Goal: Task Accomplishment & Management: Manage account settings

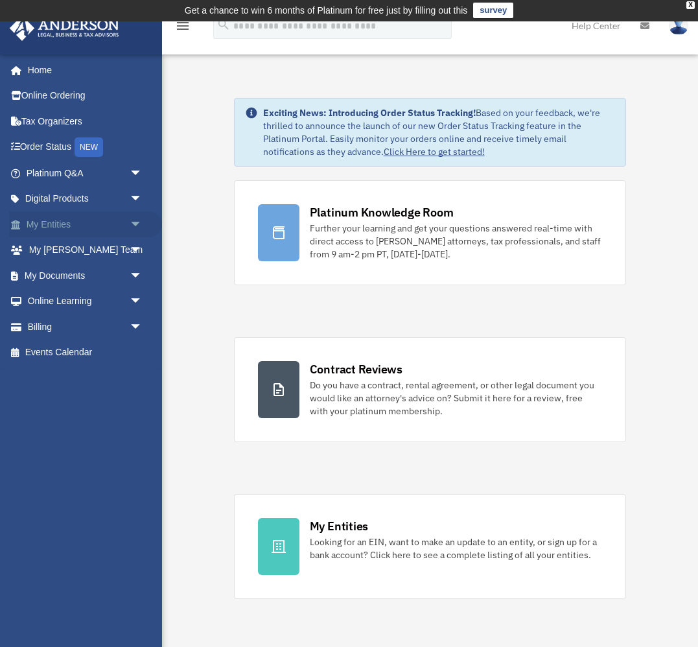
scroll to position [1, 0]
click at [134, 269] on span "arrow_drop_down" at bounding box center [143, 276] width 26 height 27
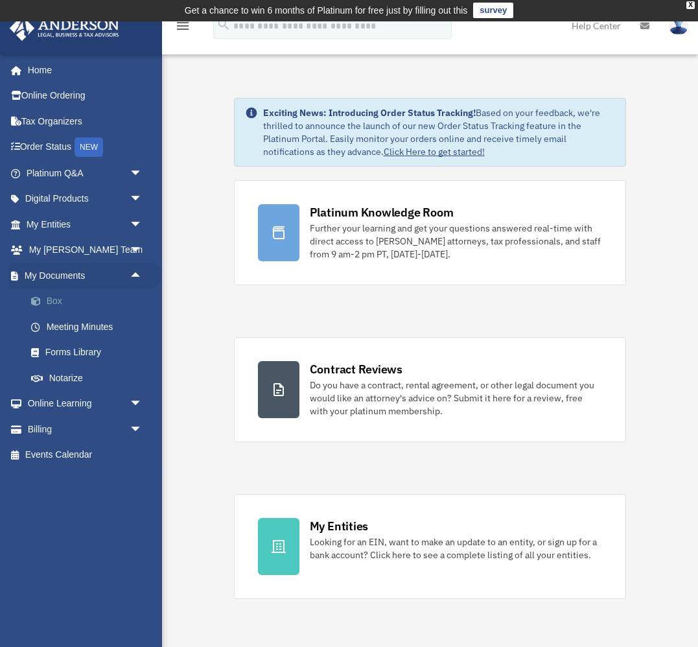
click at [69, 301] on link "Box" at bounding box center [90, 301] width 144 height 26
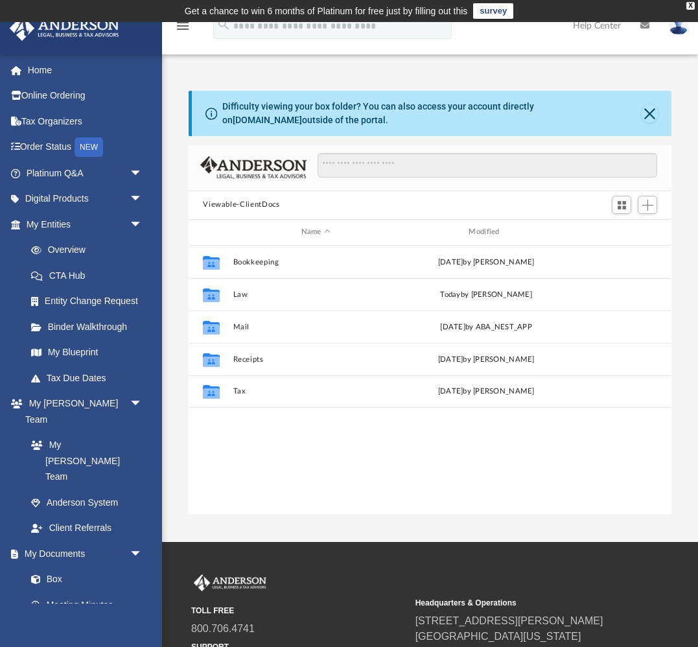
scroll to position [295, 483]
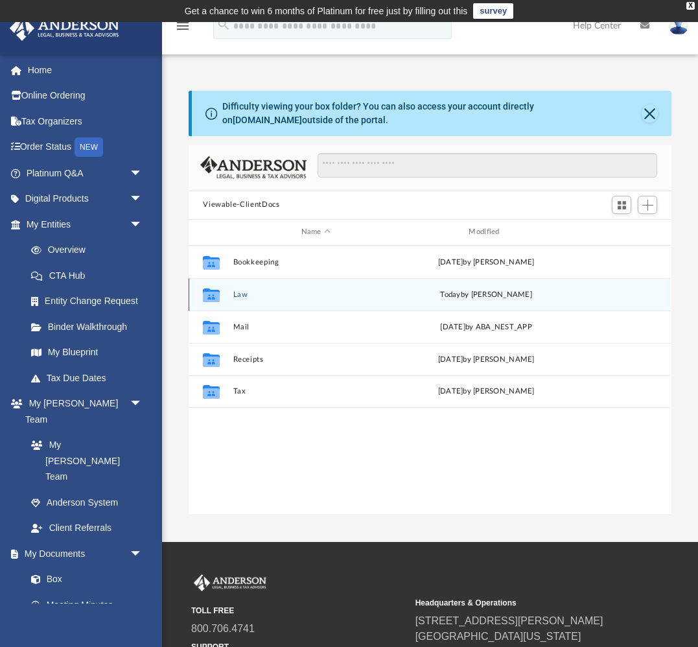
click at [244, 294] on button "Law" at bounding box center [315, 294] width 165 height 8
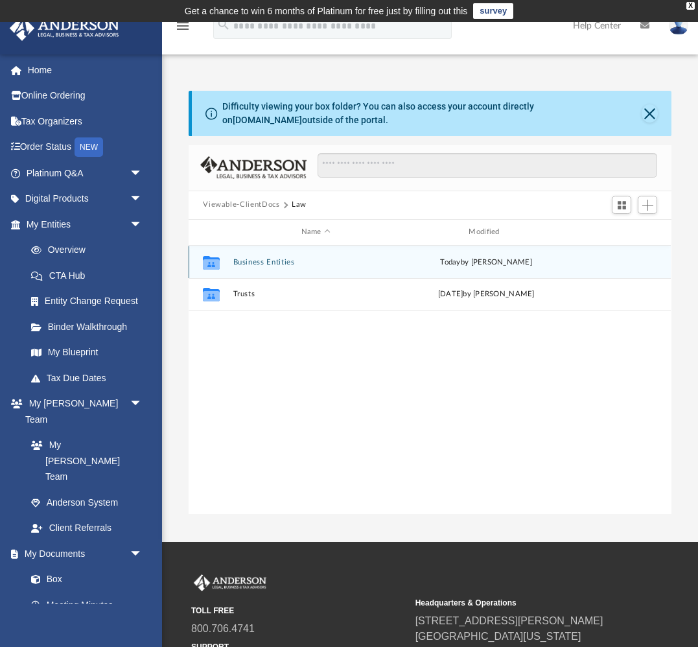
click at [277, 262] on button "Business Entities" at bounding box center [315, 262] width 165 height 8
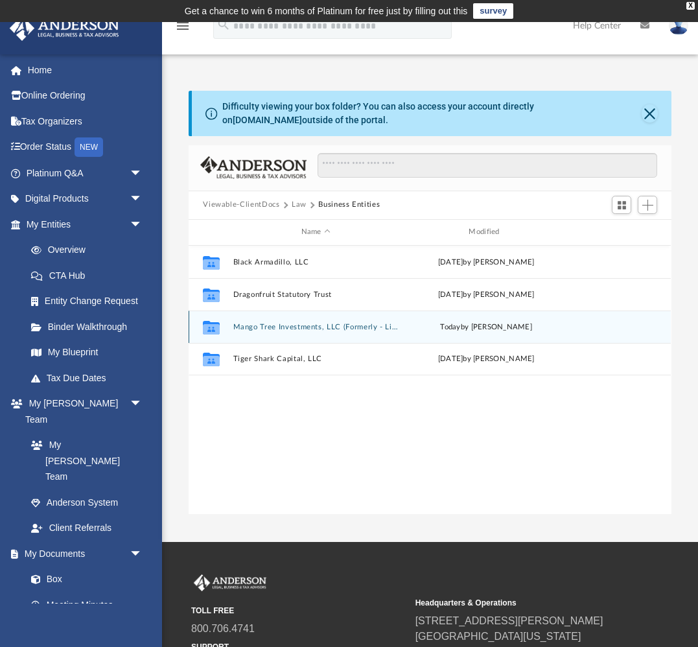
click at [261, 329] on button "Mango Tree Investments, LLC (Formerly - Lionhead Holding, LLC)" at bounding box center [315, 327] width 165 height 8
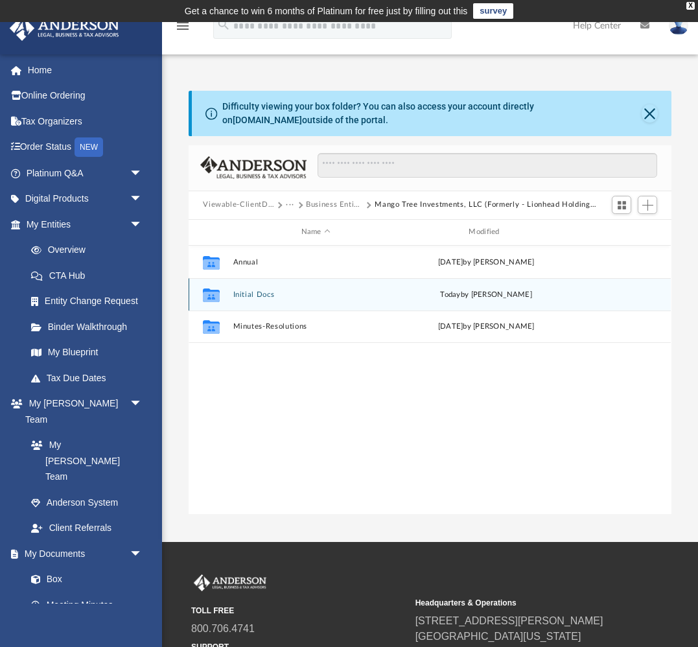
click at [248, 292] on button "Initial Docs" at bounding box center [315, 294] width 165 height 8
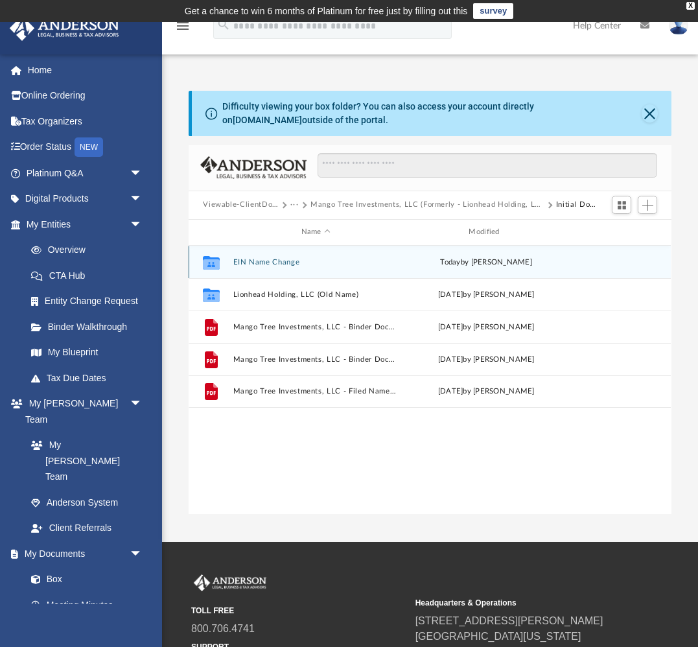
click at [257, 263] on button "EIN Name Change" at bounding box center [315, 262] width 165 height 8
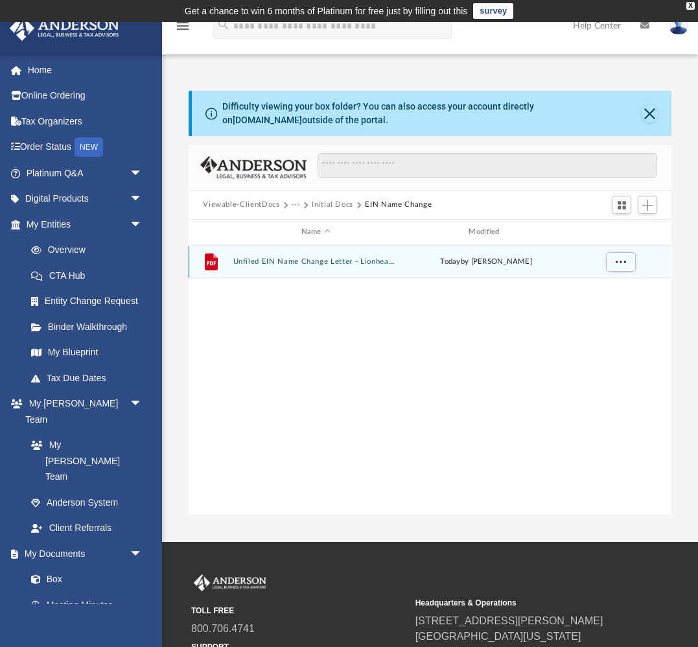
click at [281, 263] on button "Unfiled EIN Name Change Letter - Lionhead Holding, LLC.pdf" at bounding box center [315, 261] width 165 height 8
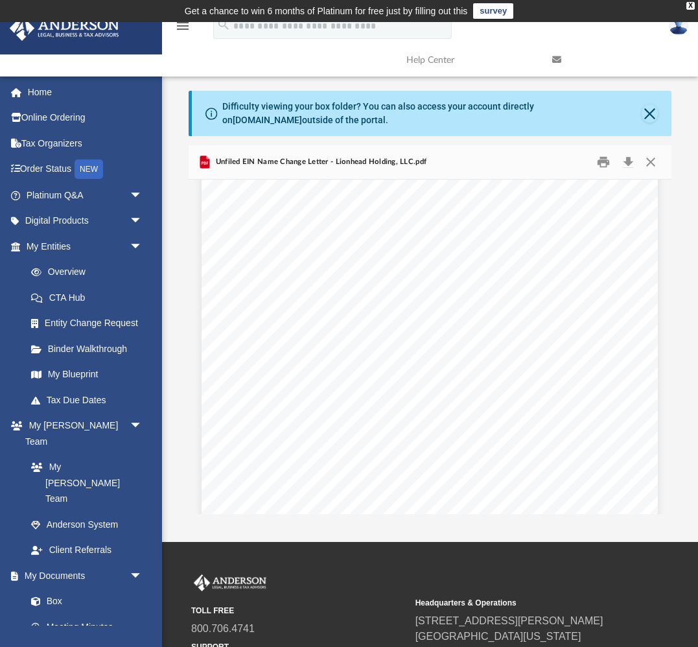
scroll to position [0, 0]
click at [651, 160] on button "Close" at bounding box center [650, 162] width 23 height 20
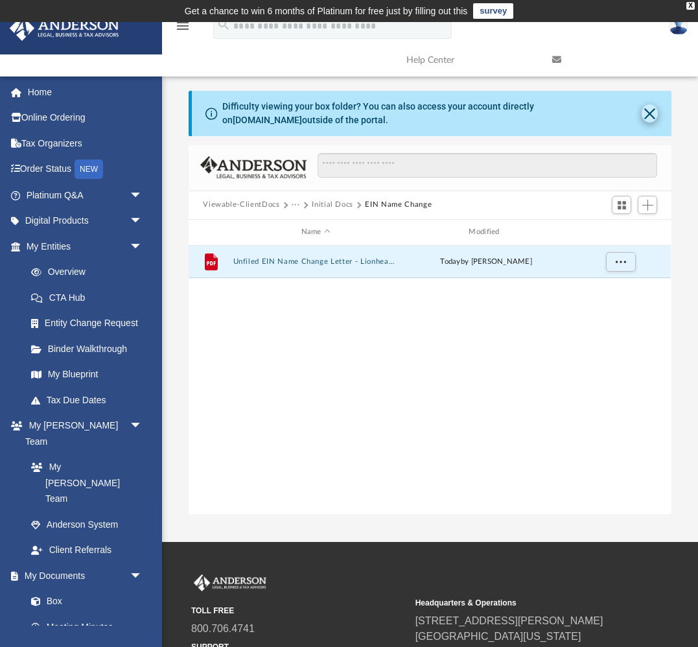
click at [643, 107] on button "Close" at bounding box center [650, 113] width 16 height 18
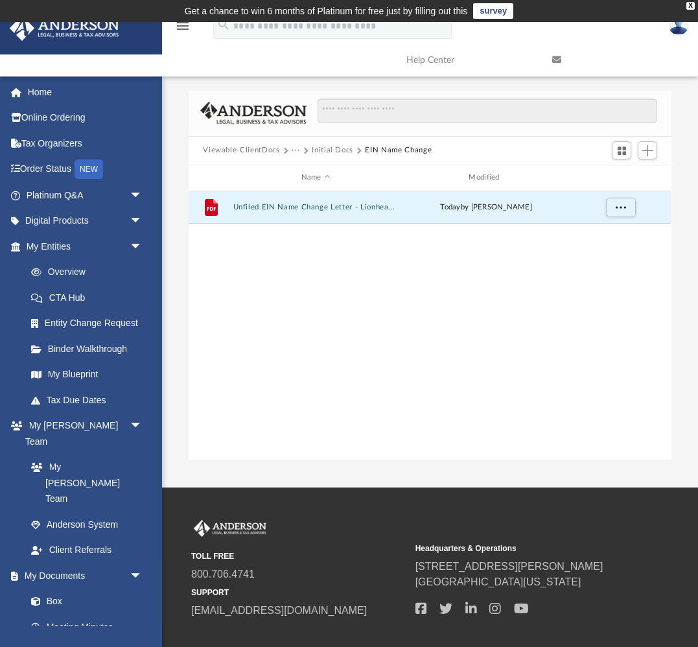
click at [231, 149] on button "Viewable-ClientDocs" at bounding box center [241, 151] width 76 height 12
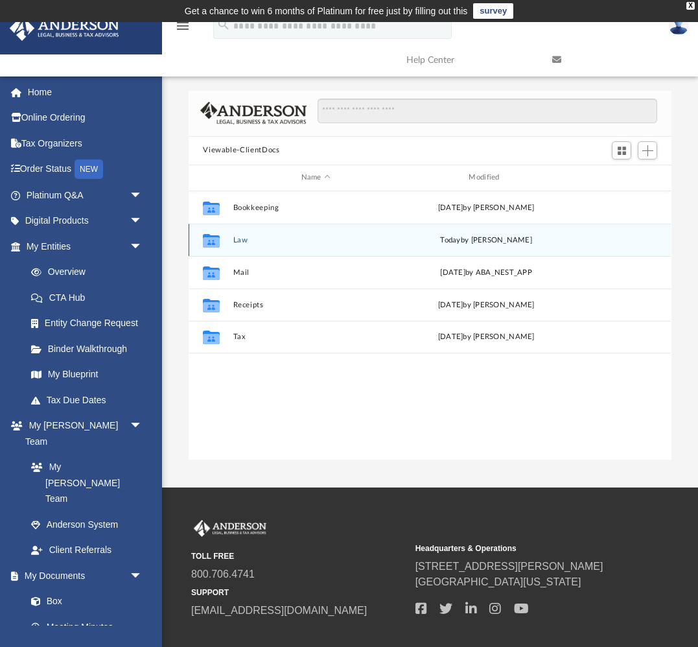
click at [242, 239] on button "Law" at bounding box center [315, 240] width 165 height 8
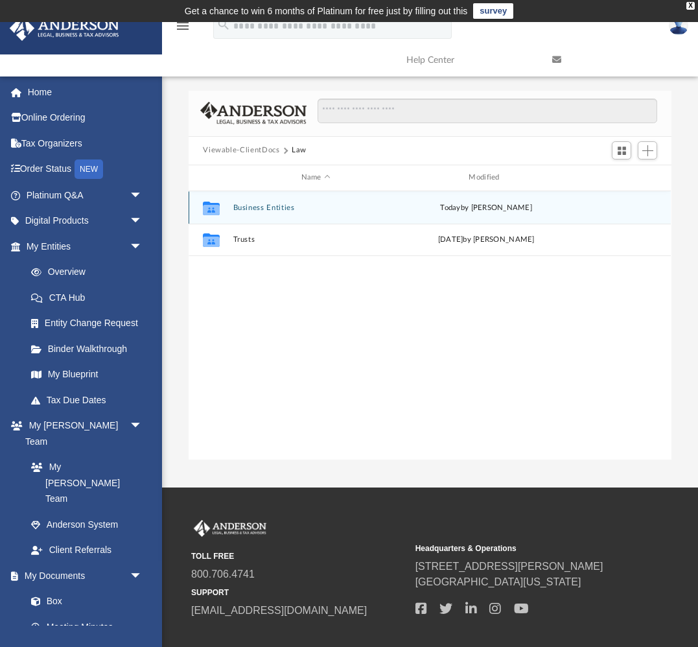
click at [268, 205] on button "Business Entities" at bounding box center [315, 208] width 165 height 8
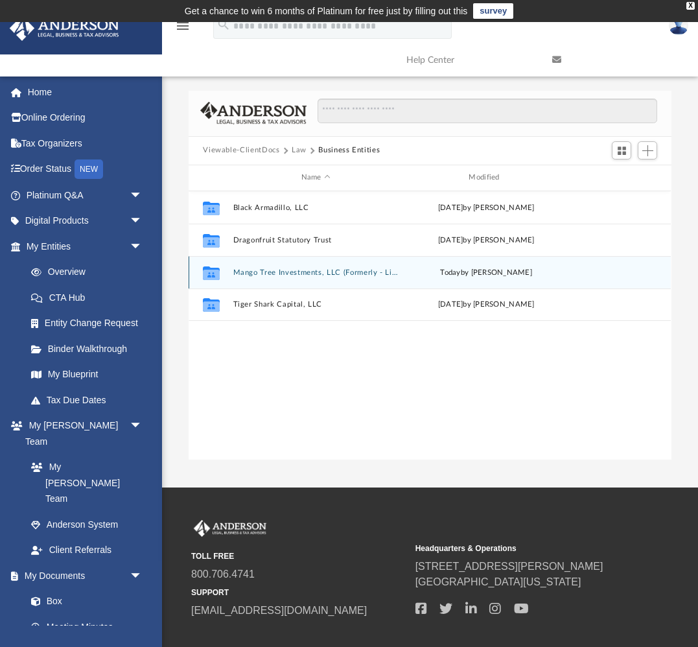
click at [265, 268] on button "Mango Tree Investments, LLC (Formerly - Lionhead Holding, LLC)" at bounding box center [315, 272] width 165 height 8
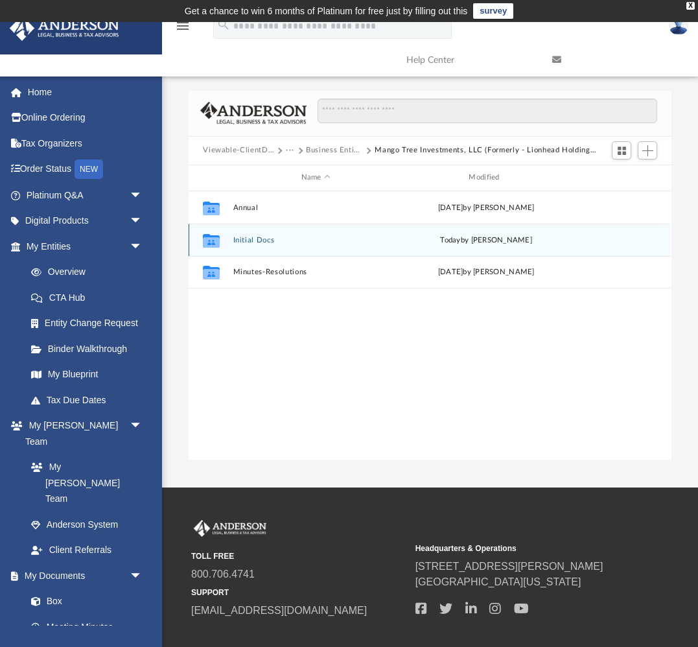
click at [252, 239] on button "Initial Docs" at bounding box center [315, 240] width 165 height 8
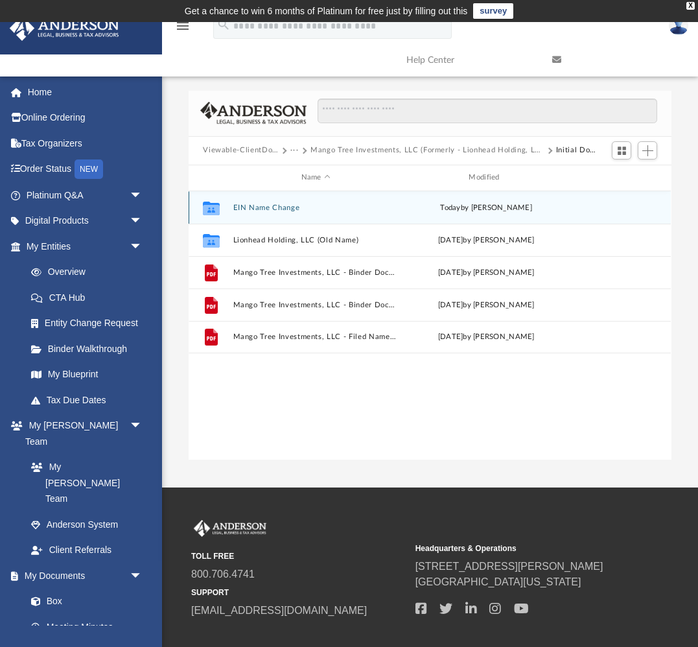
click at [253, 208] on button "EIN Name Change" at bounding box center [315, 208] width 165 height 8
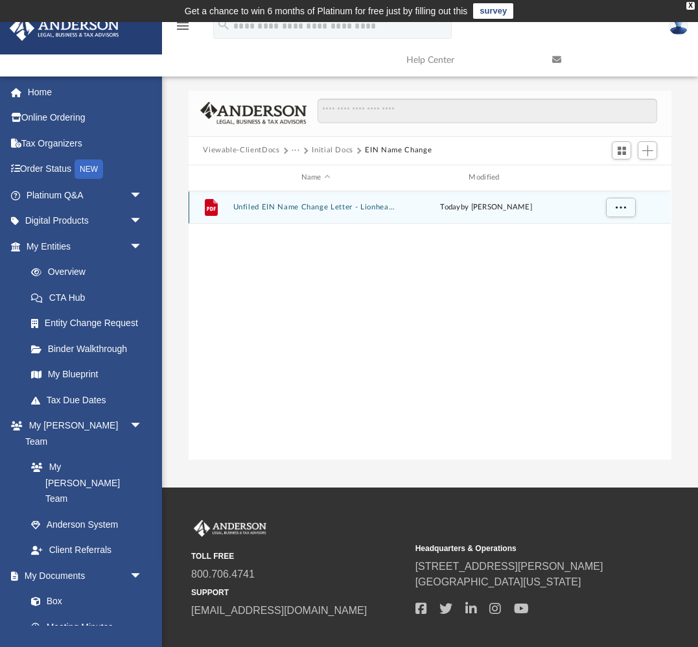
click at [254, 207] on button "Unfiled EIN Name Change Letter - Lionhead Holding, LLC.pdf" at bounding box center [315, 207] width 165 height 8
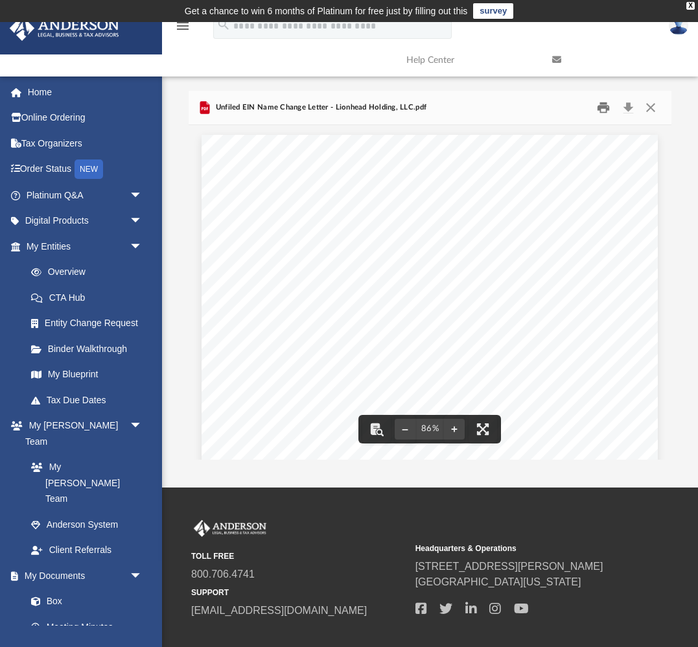
click at [604, 108] on button "Print" at bounding box center [604, 107] width 26 height 20
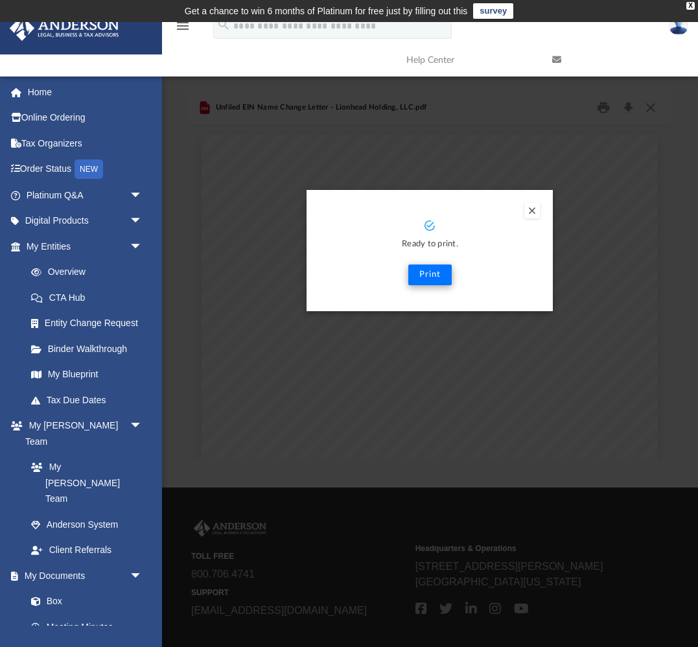
click at [436, 276] on button "Print" at bounding box center [429, 274] width 43 height 21
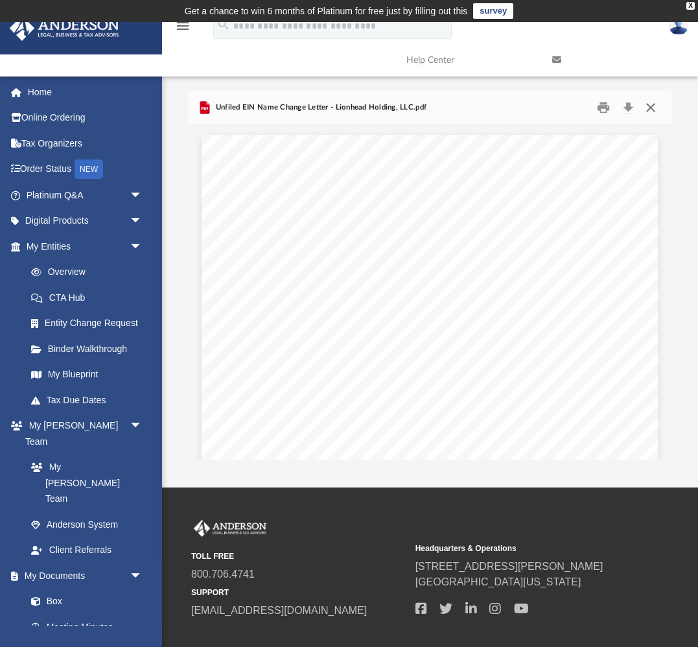
click at [653, 108] on button "Close" at bounding box center [650, 107] width 23 height 20
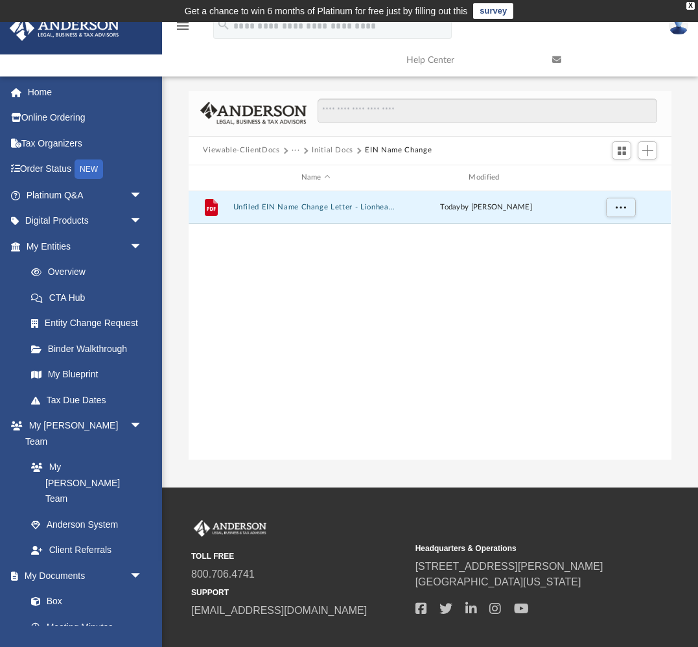
click at [330, 152] on button "Initial Docs" at bounding box center [332, 151] width 41 height 12
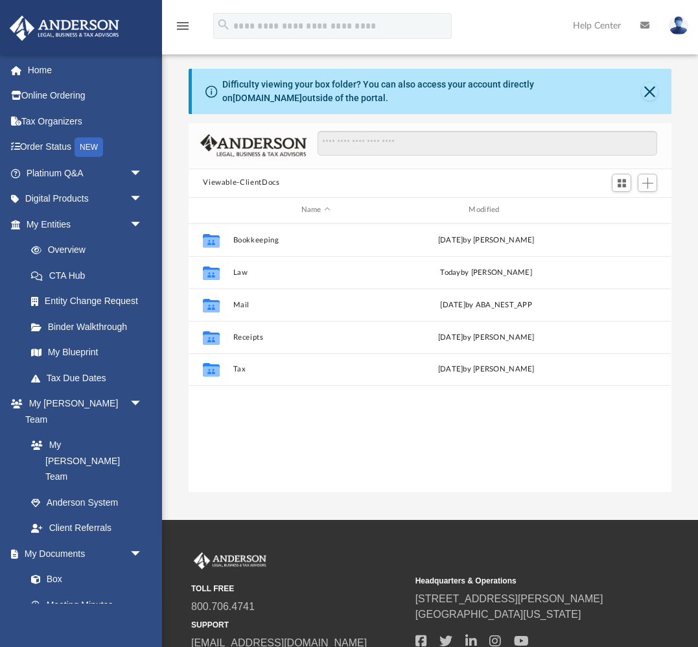
scroll to position [295, 483]
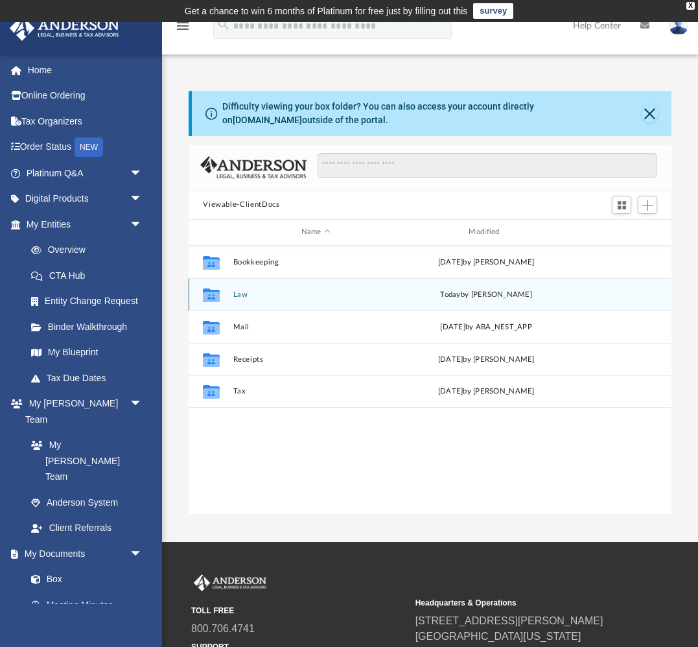
click at [239, 294] on button "Law" at bounding box center [315, 294] width 165 height 8
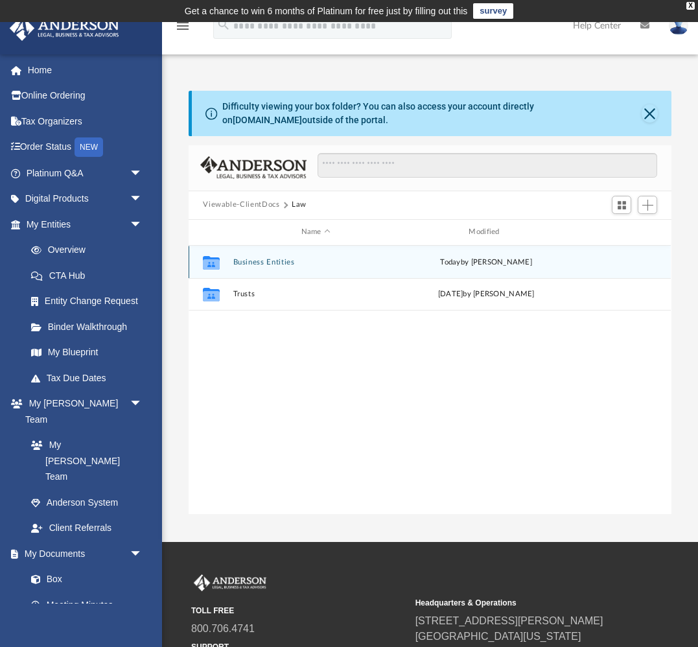
click at [261, 263] on button "Business Entities" at bounding box center [315, 262] width 165 height 8
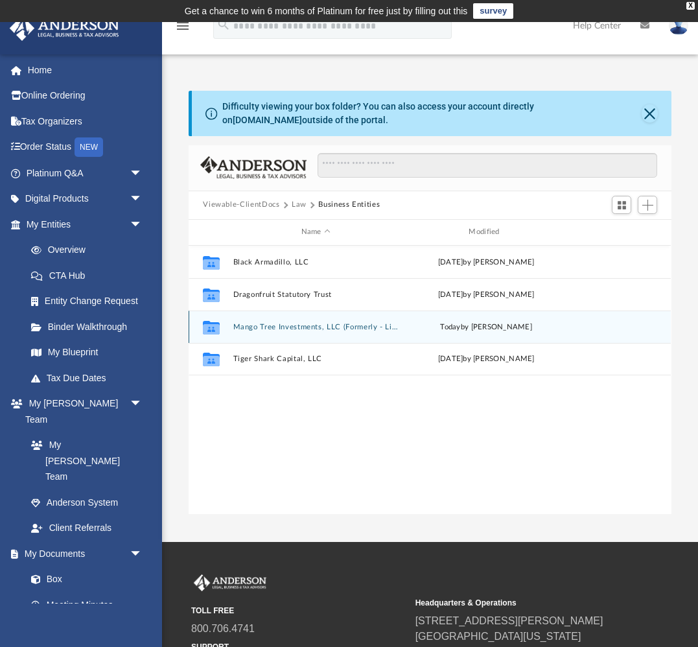
click at [263, 324] on button "Mango Tree Investments, LLC (Formerly - Lionhead Holding, LLC)" at bounding box center [315, 327] width 165 height 8
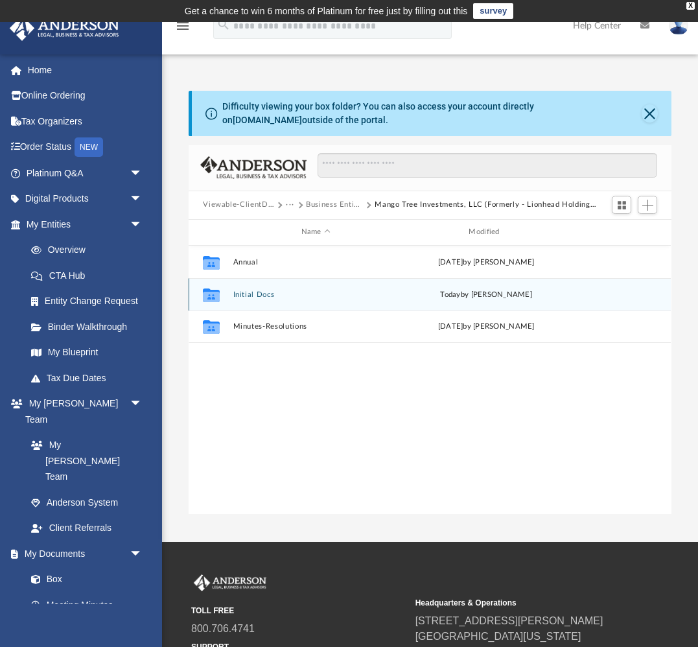
click at [253, 292] on button "Initial Docs" at bounding box center [315, 294] width 165 height 8
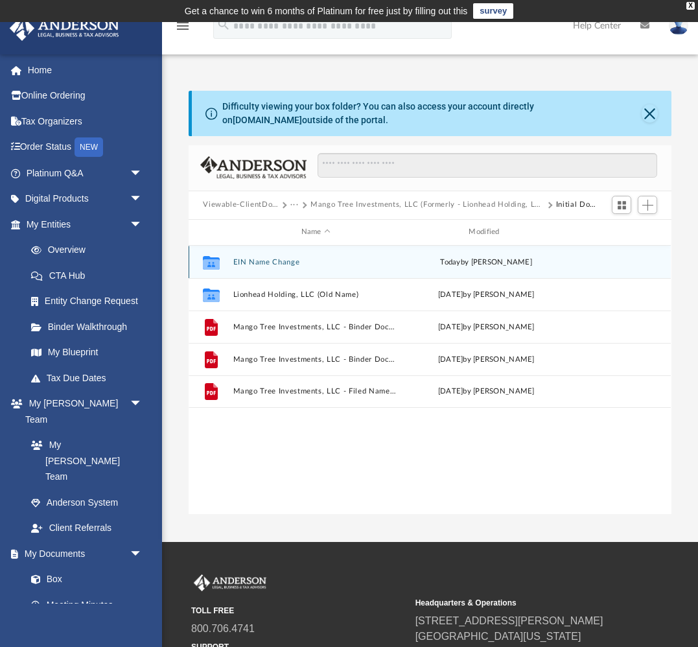
click at [274, 265] on button "EIN Name Change" at bounding box center [315, 262] width 165 height 8
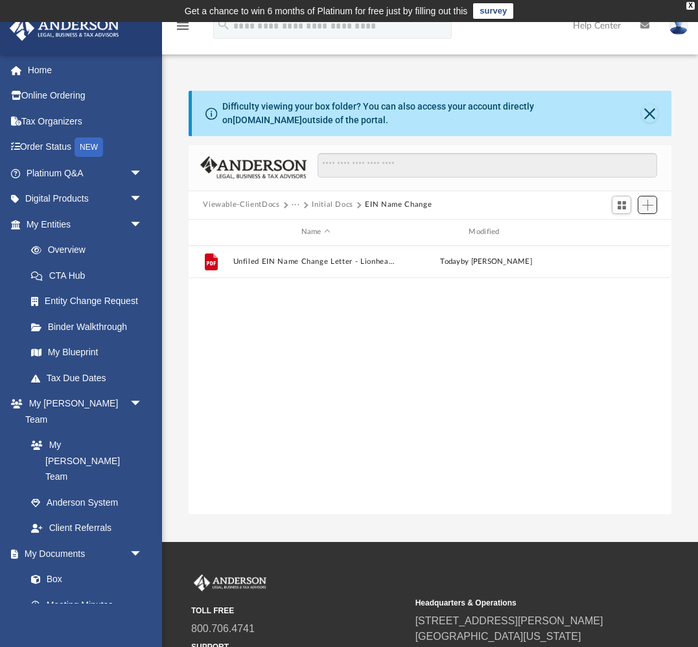
click at [648, 207] on span "Add" at bounding box center [647, 205] width 11 height 11
click at [620, 232] on li "Upload" at bounding box center [629, 231] width 41 height 14
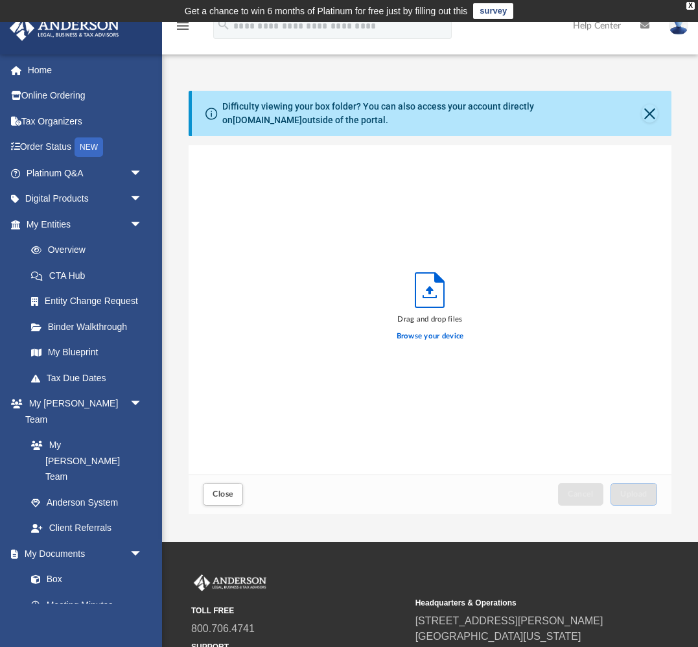
scroll to position [329, 483]
click at [448, 338] on label "Browse your device" at bounding box center [430, 337] width 67 height 12
click at [0, 0] on input "Browse your device" at bounding box center [0, 0] width 0 height 0
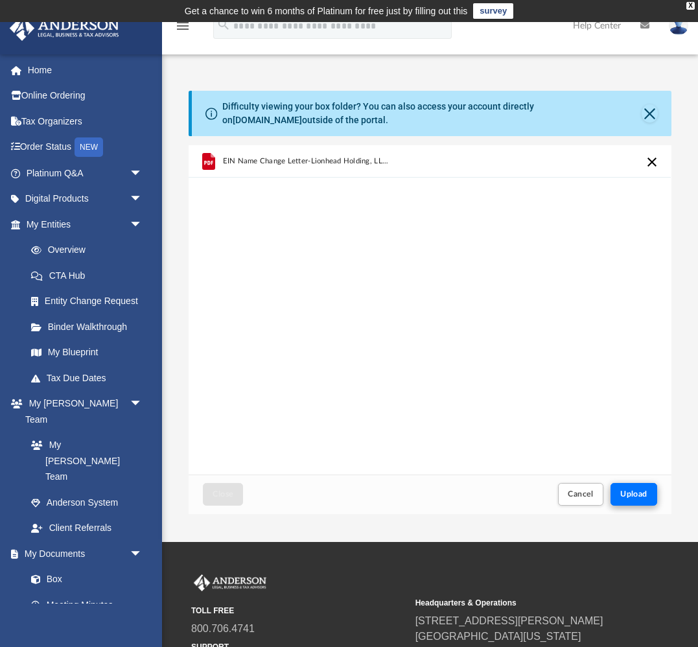
click at [635, 494] on span "Upload" at bounding box center [633, 494] width 27 height 8
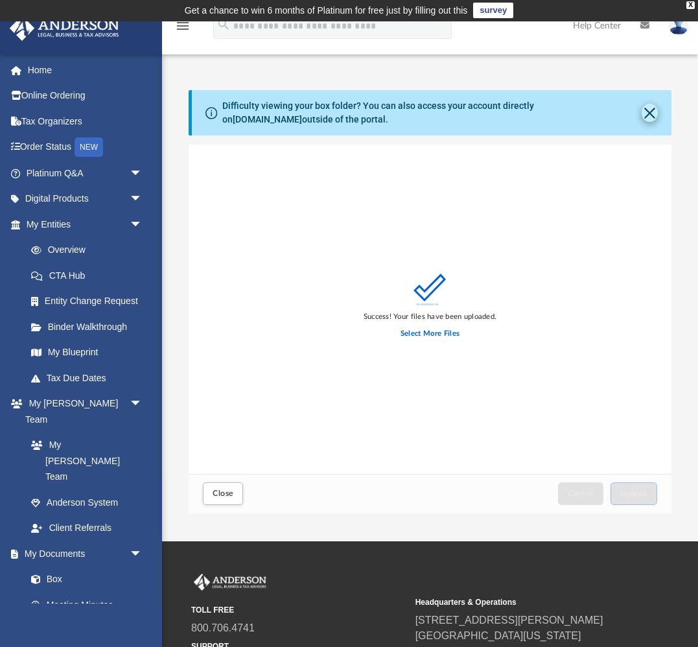
click at [655, 111] on button "Close" at bounding box center [650, 113] width 16 height 18
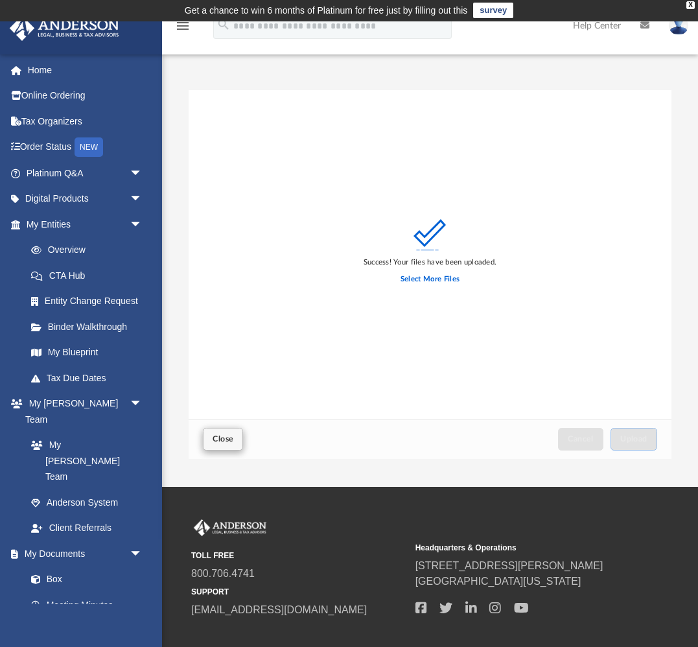
click at [213, 441] on span "Close" at bounding box center [223, 439] width 21 height 8
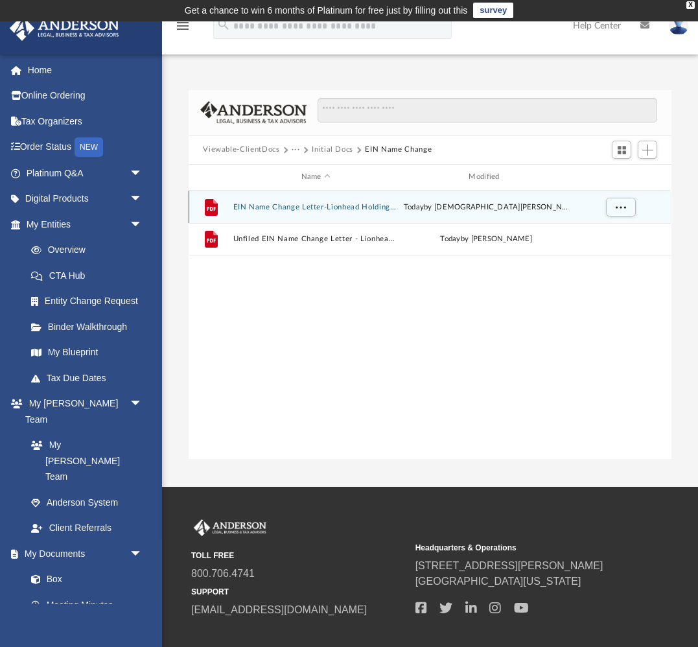
click at [301, 209] on div "File EIN Name Change Letter-Lionhead Holding, LLC_signed.pdf today by Christian…" at bounding box center [430, 207] width 482 height 32
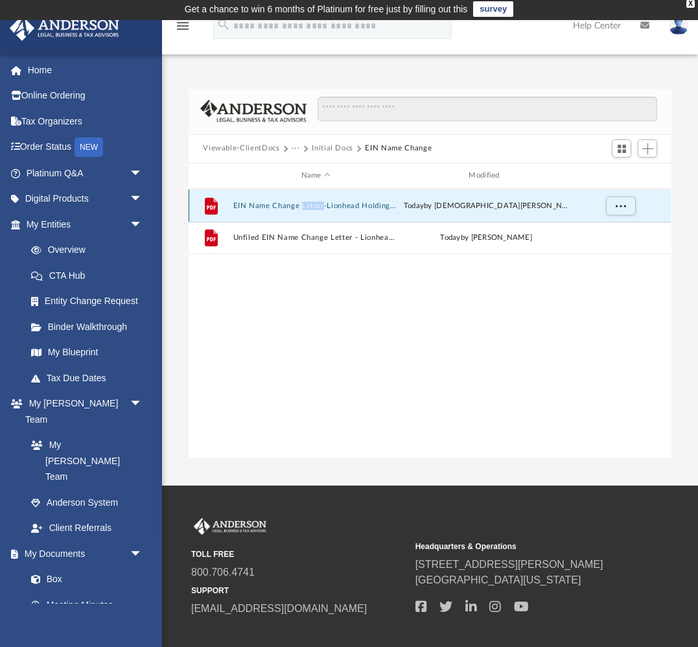
click at [301, 209] on div "File EIN Name Change Letter-Lionhead Holding, LLC_signed.pdf today by Christian…" at bounding box center [430, 205] width 482 height 32
click at [239, 210] on div "File EIN Name Change Letter-Lionhead Holding, LLC_signed.pdf today by Christian…" at bounding box center [430, 205] width 482 height 32
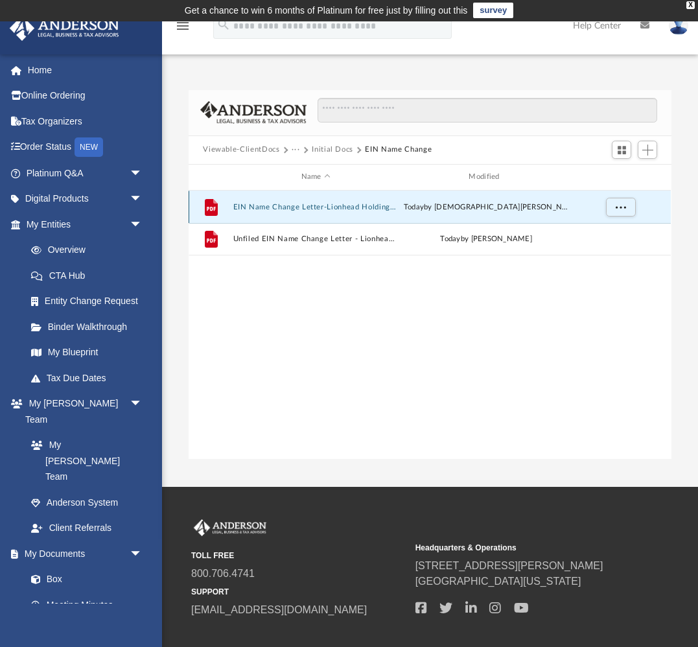
click at [211, 207] on icon "grid" at bounding box center [211, 208] width 9 height 4
click at [211, 207] on icon "grid" at bounding box center [211, 209] width 9 height 4
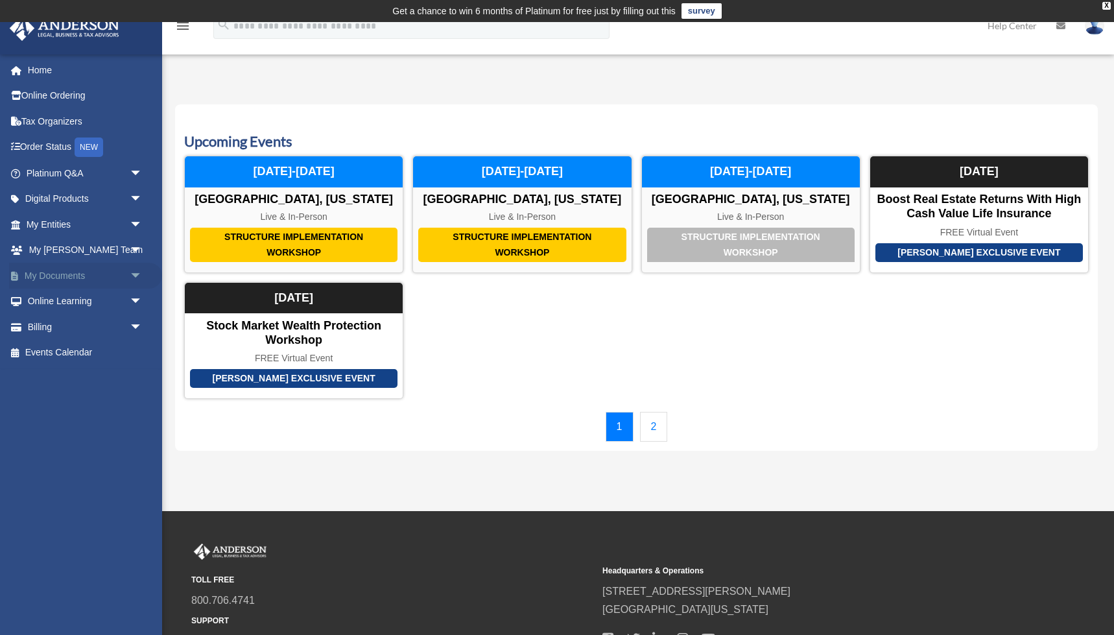
click at [51, 269] on link "My Documents arrow_drop_down" at bounding box center [85, 276] width 153 height 26
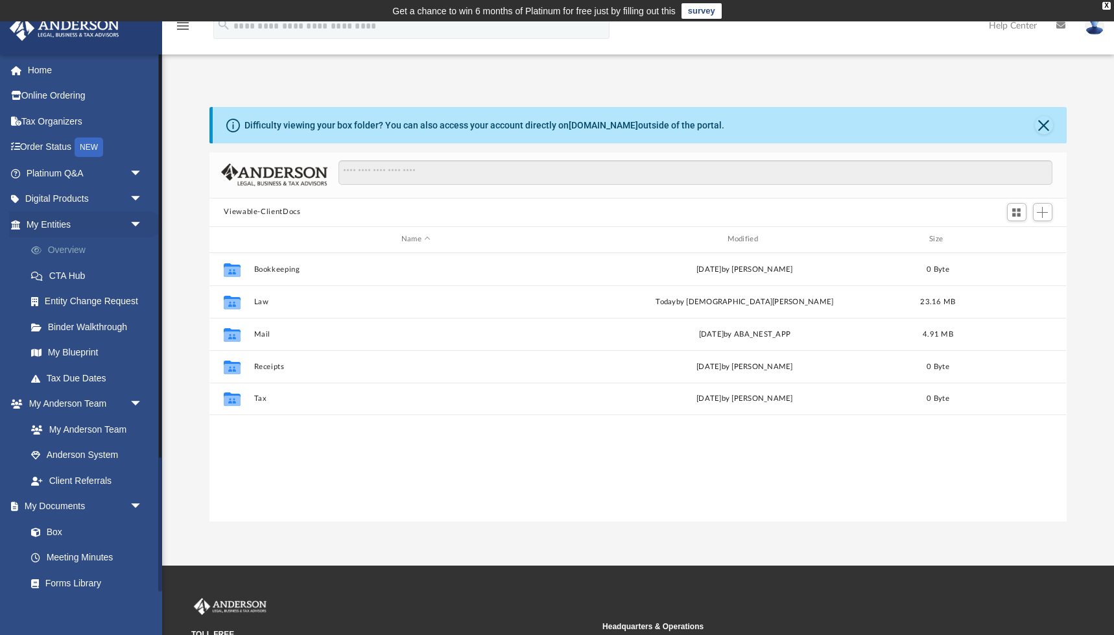
scroll to position [1, 1]
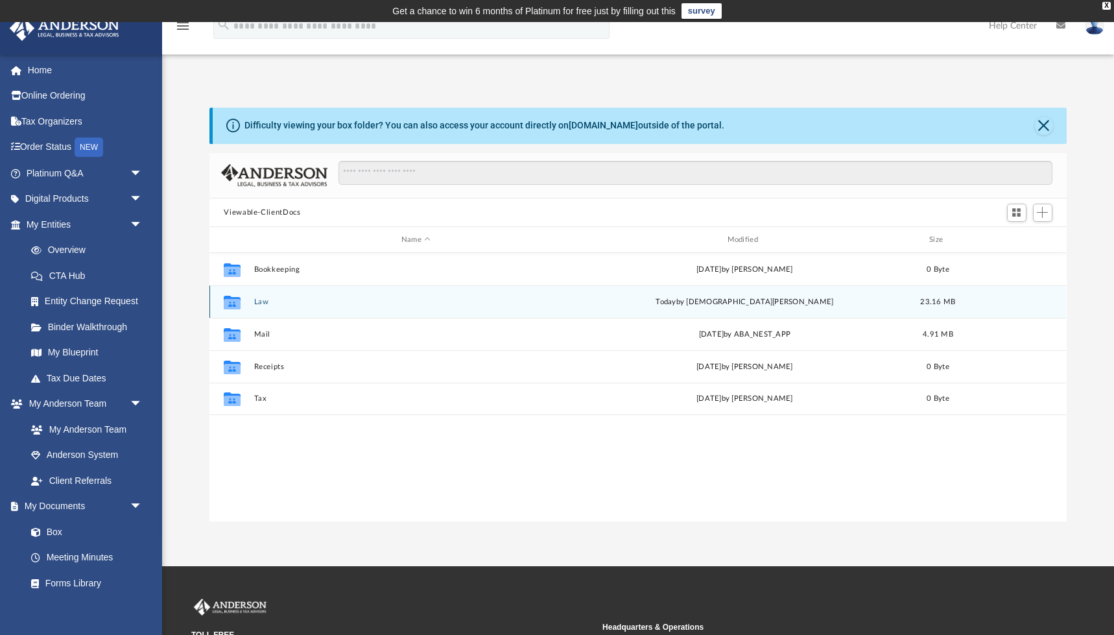
click at [257, 303] on button "Law" at bounding box center [415, 302] width 323 height 8
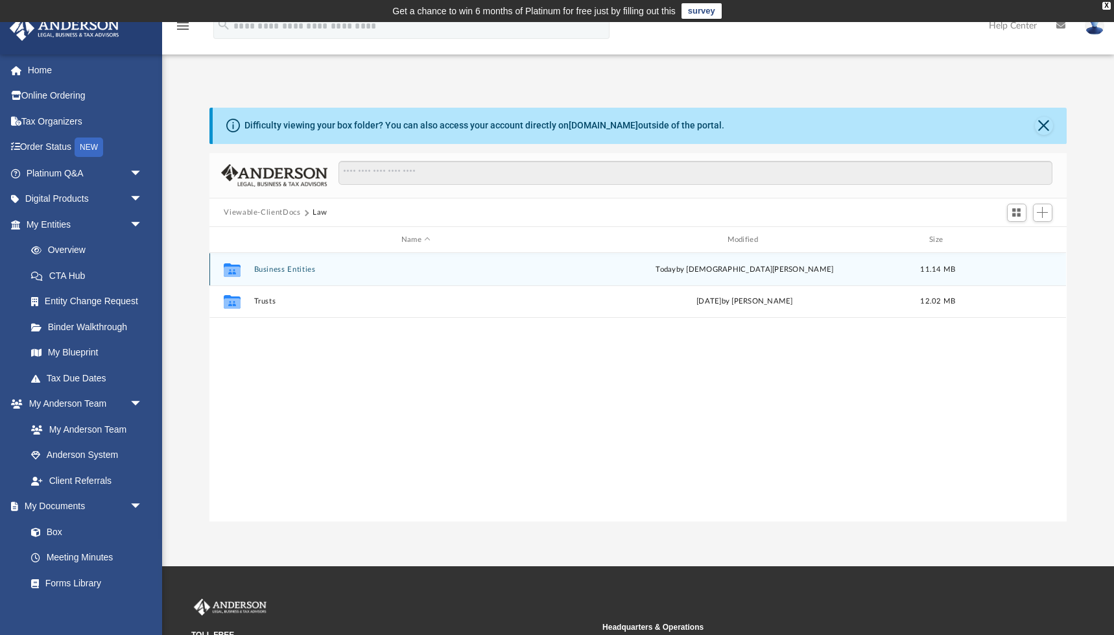
click at [284, 270] on button "Business Entities" at bounding box center [415, 269] width 323 height 8
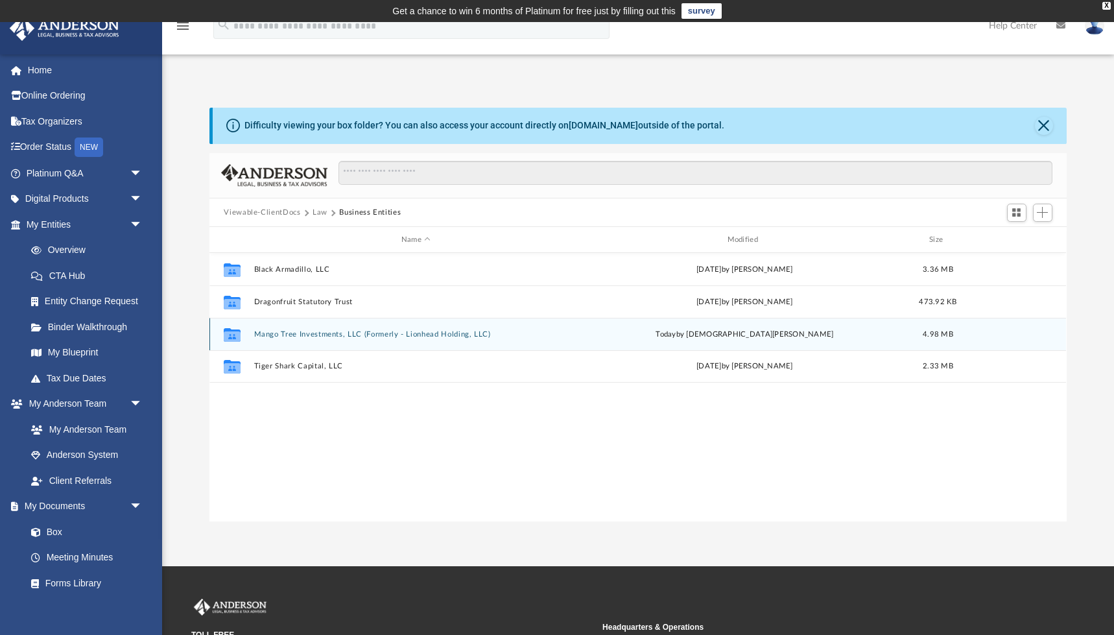
click at [294, 331] on button "Mango Tree Investments, LLC (Formerly - Lionhead Holding, LLC)" at bounding box center [415, 334] width 323 height 8
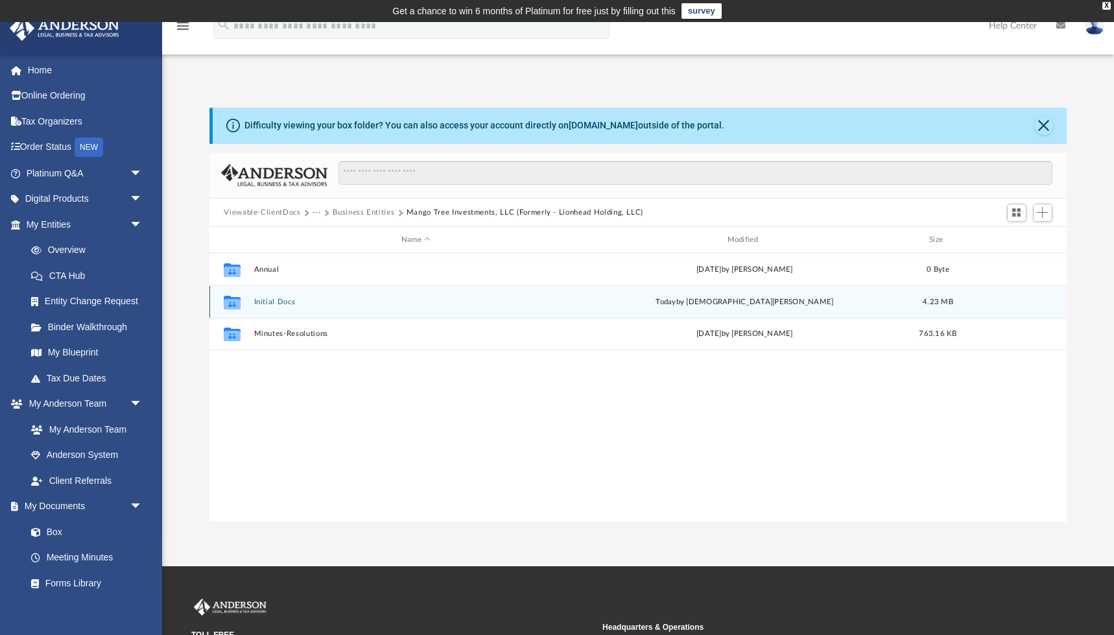
click at [285, 301] on button "Initial Docs" at bounding box center [415, 302] width 323 height 8
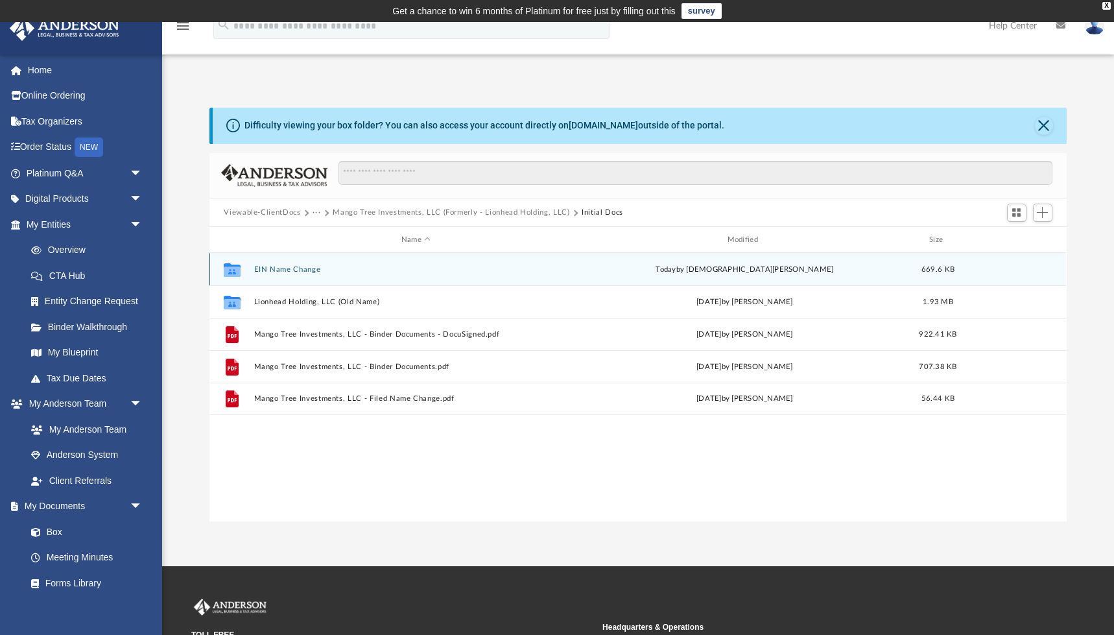
click at [308, 268] on button "EIN Name Change" at bounding box center [415, 269] width 323 height 8
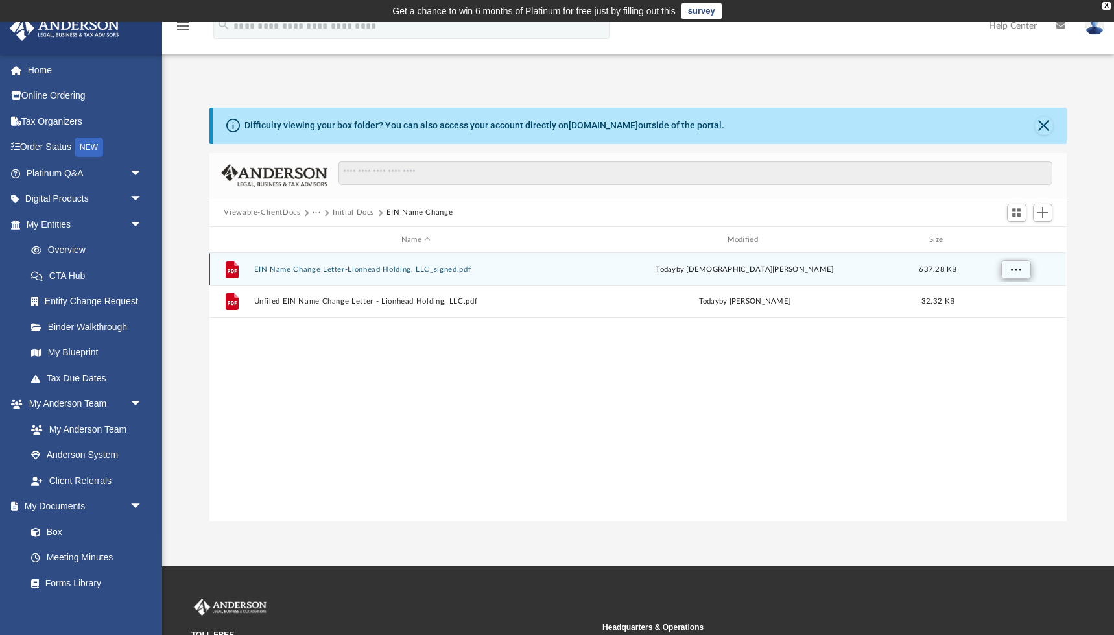
click at [1017, 271] on span "More options" at bounding box center [1016, 269] width 10 height 7
click at [527, 270] on button "EIN Name Change Letter-Lionhead Holding, LLC_signed.pdf" at bounding box center [415, 269] width 323 height 8
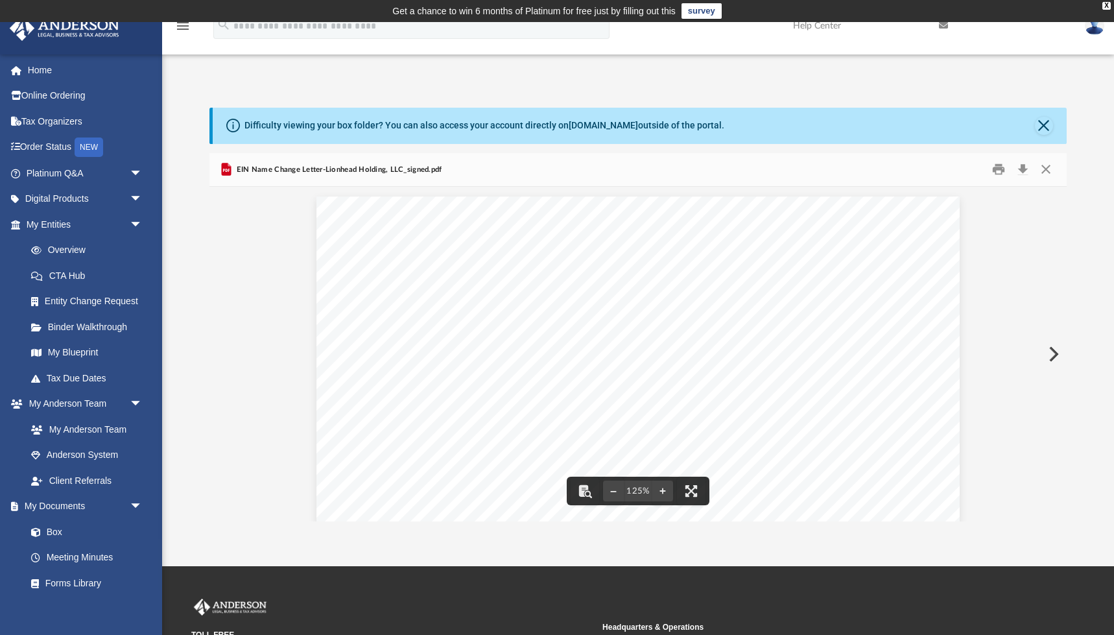
scroll to position [0, 0]
click at [1046, 169] on button "Close" at bounding box center [1045, 169] width 23 height 20
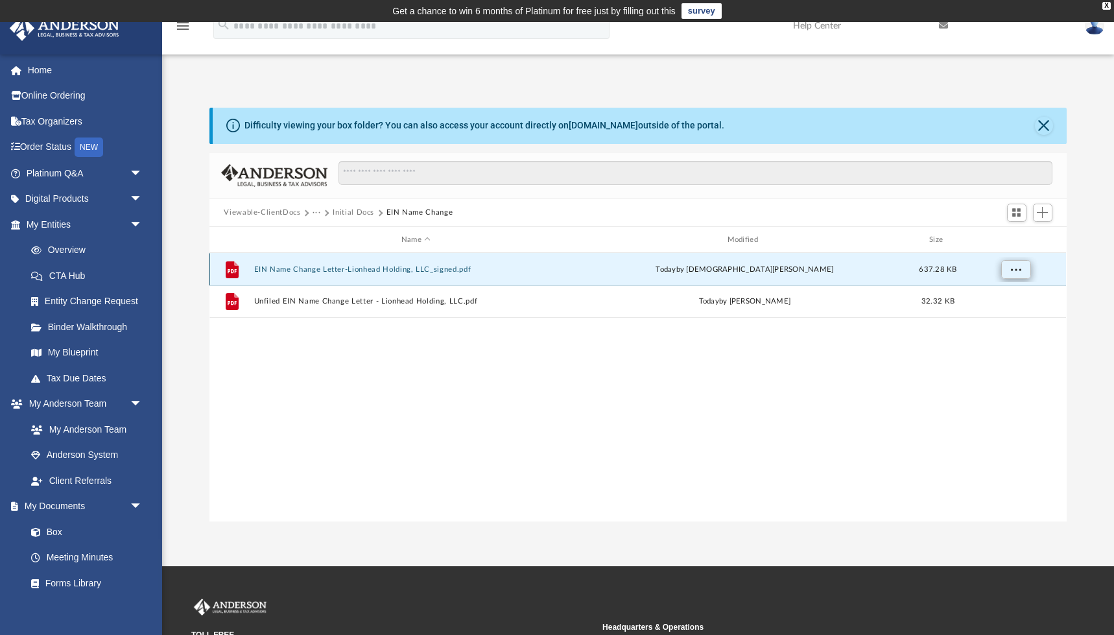
click at [1013, 269] on span "More options" at bounding box center [1016, 269] width 10 height 7
click at [1044, 215] on span "Add" at bounding box center [1042, 212] width 11 height 11
click at [1016, 239] on li "Upload" at bounding box center [1023, 238] width 41 height 14
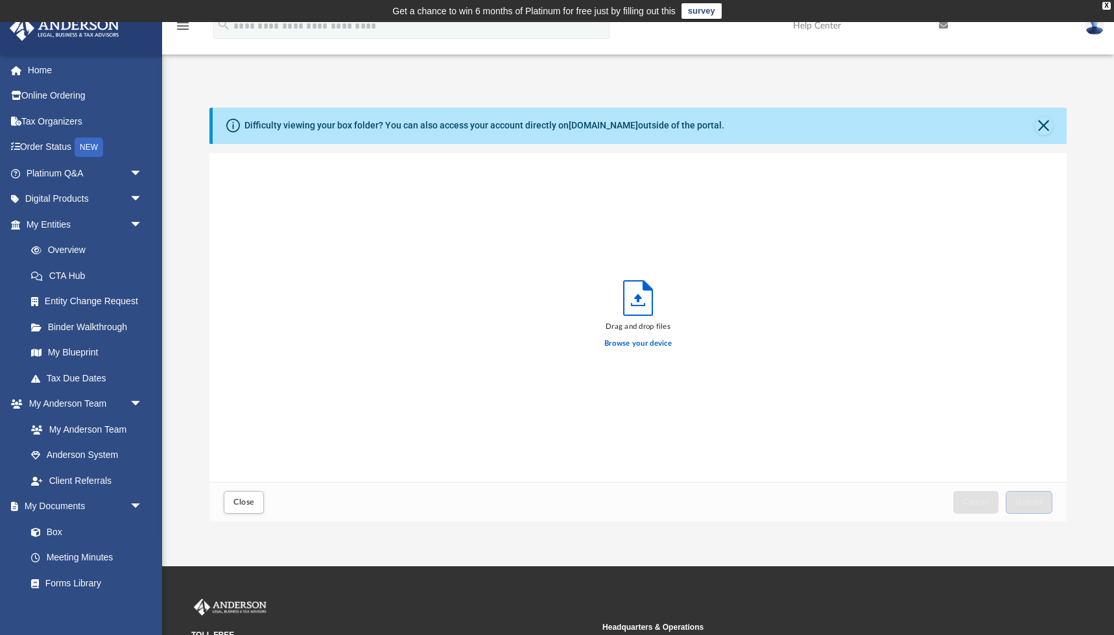
scroll to position [329, 856]
click at [648, 342] on label "Browse your device" at bounding box center [637, 344] width 67 height 12
click at [0, 0] on input "Browse your device" at bounding box center [0, 0] width 0 height 0
click at [1035, 503] on span "Upload" at bounding box center [1028, 502] width 27 height 8
click at [1041, 126] on button "Close" at bounding box center [1044, 126] width 18 height 18
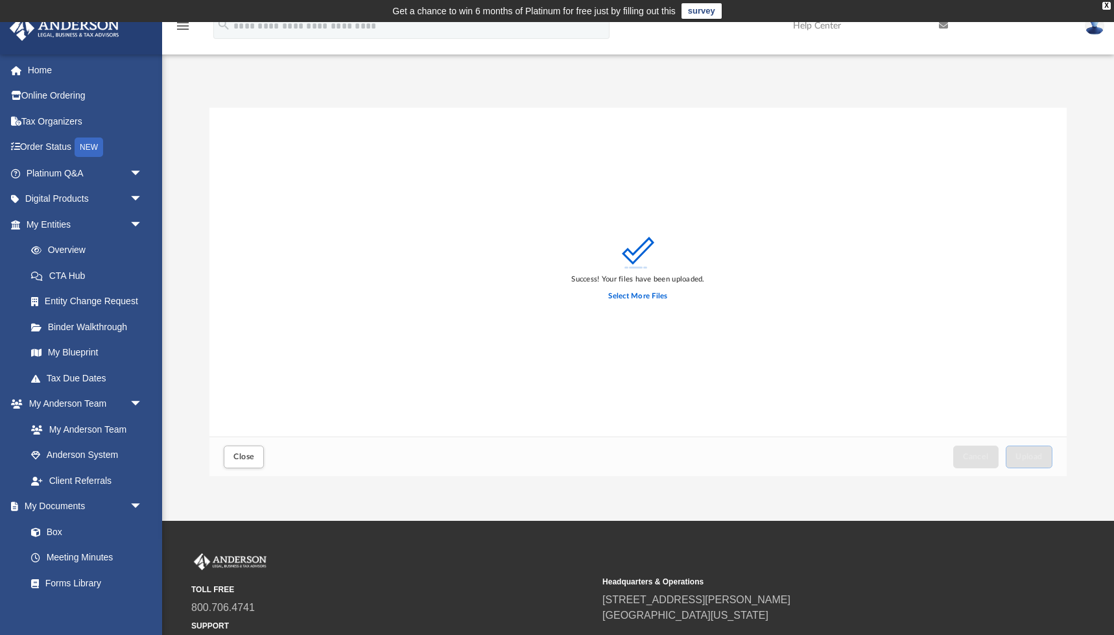
scroll to position [0, 0]
click at [249, 462] on button "Close" at bounding box center [244, 456] width 40 height 23
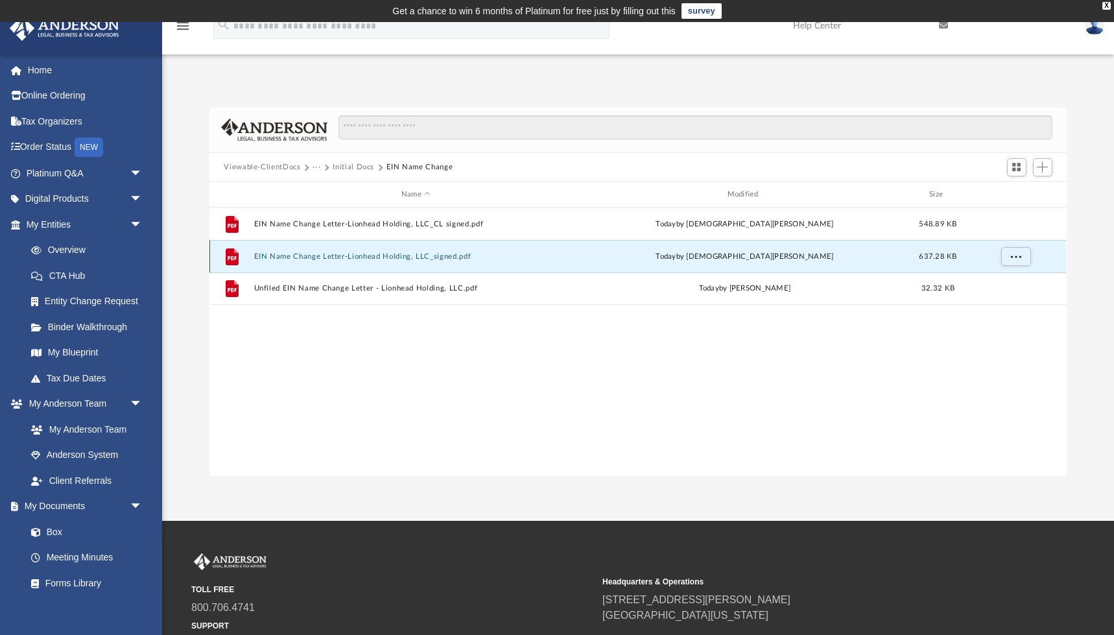
click at [414, 255] on button "EIN Name Change Letter-Lionhead Holding, LLC_signed.pdf" at bounding box center [415, 256] width 323 height 8
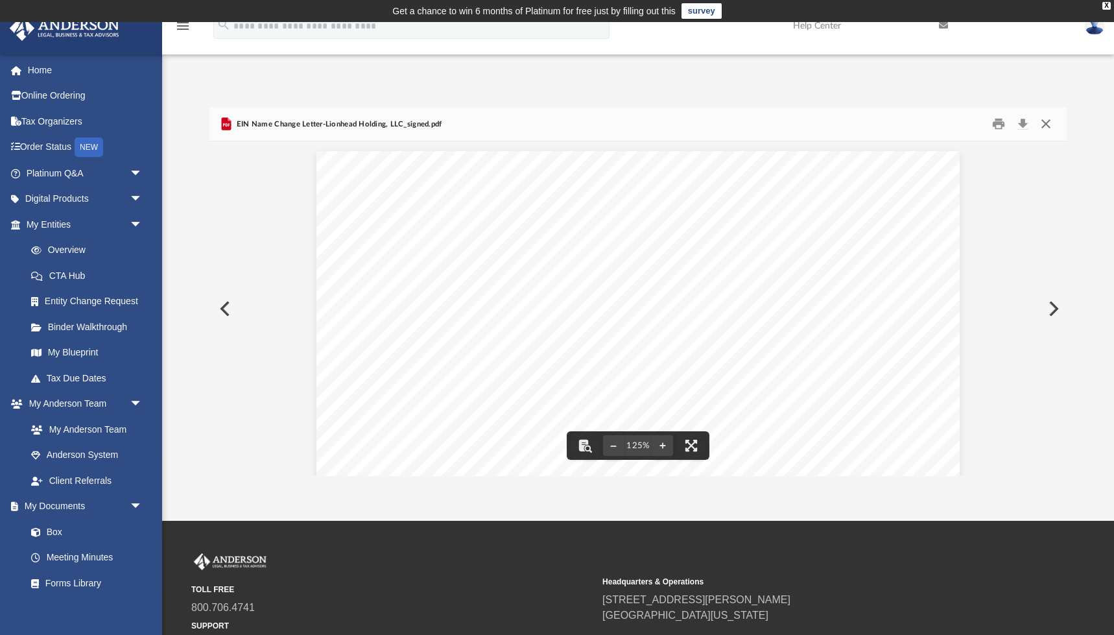
click at [1048, 124] on button "Close" at bounding box center [1045, 124] width 23 height 20
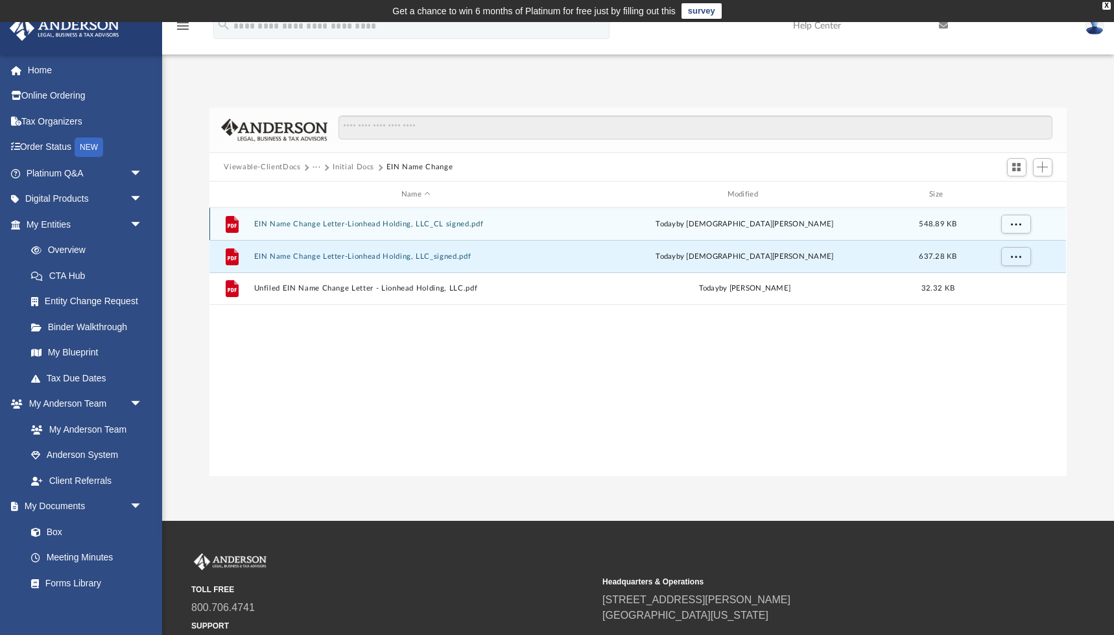
click at [346, 224] on button "EIN Name Change Letter-Lionhead Holding, LLC_CL signed.pdf" at bounding box center [415, 224] width 323 height 8
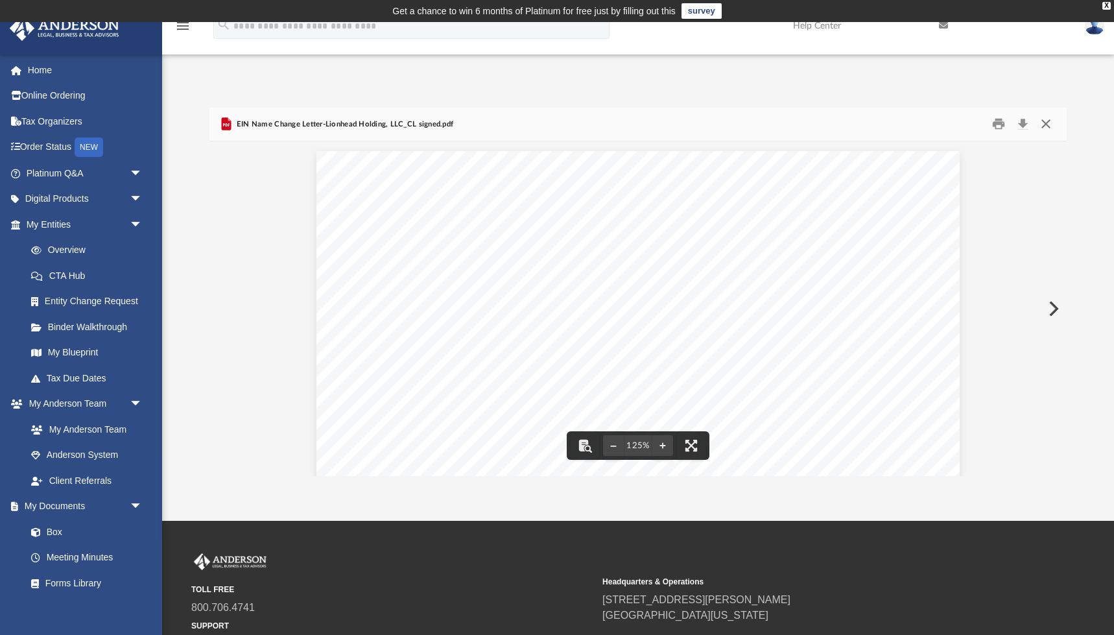
click at [1044, 121] on button "Close" at bounding box center [1045, 124] width 23 height 20
